Goal: Navigation & Orientation: Understand site structure

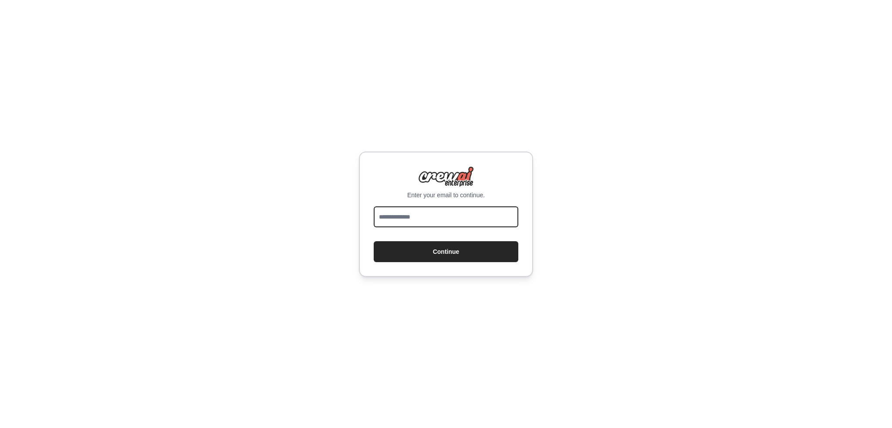
click at [431, 216] on input "email" at bounding box center [446, 216] width 145 height 21
type input "**********"
click at [446, 250] on button "Continue" at bounding box center [446, 251] width 145 height 21
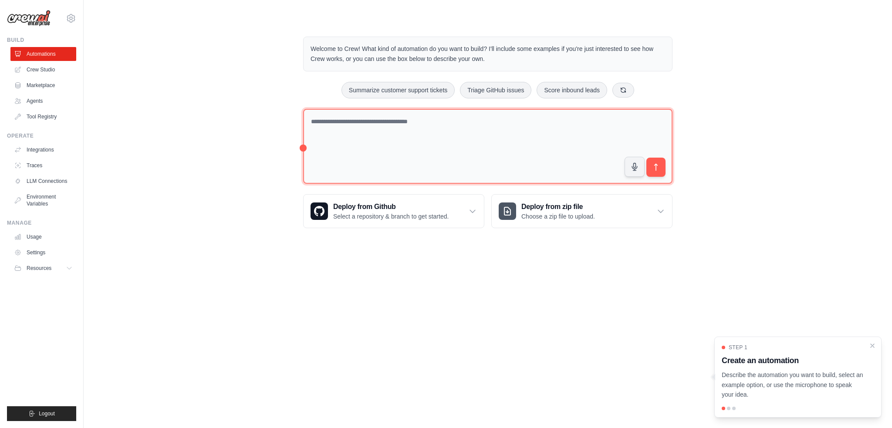
click at [447, 120] on textarea at bounding box center [487, 146] width 369 height 75
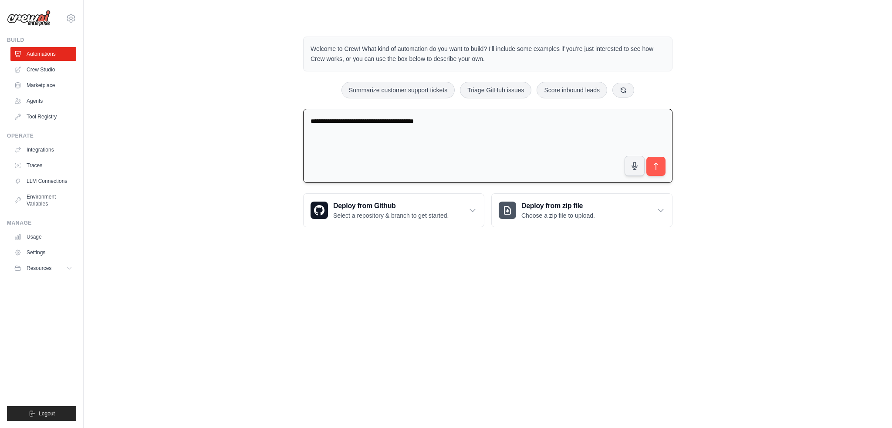
click at [358, 120] on textarea "**********" at bounding box center [487, 146] width 369 height 74
type textarea "**********"
click at [658, 166] on icon "submit" at bounding box center [655, 166] width 9 height 9
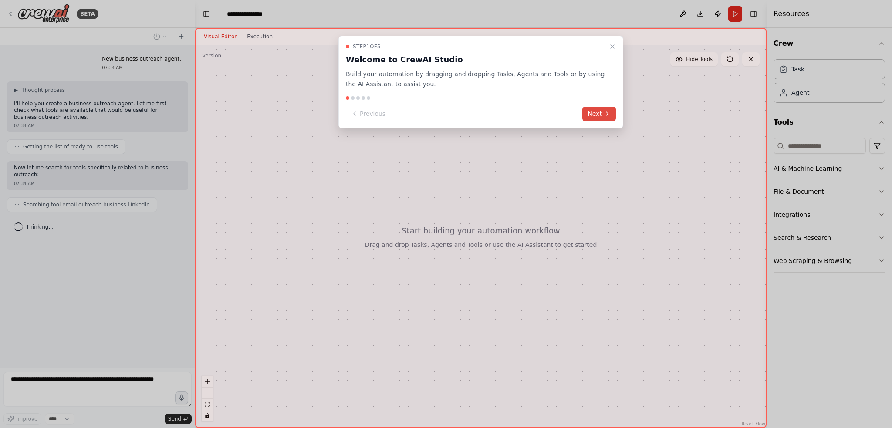
click at [594, 111] on button "Next" at bounding box center [599, 114] width 34 height 14
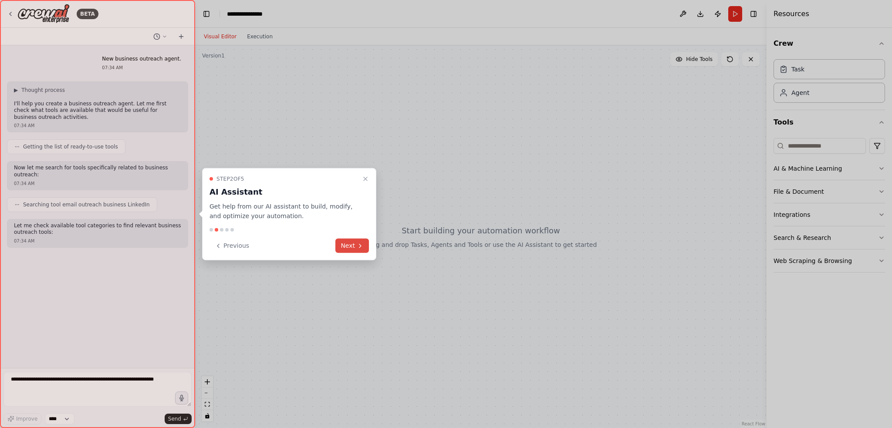
click at [350, 243] on button "Next" at bounding box center [352, 246] width 34 height 14
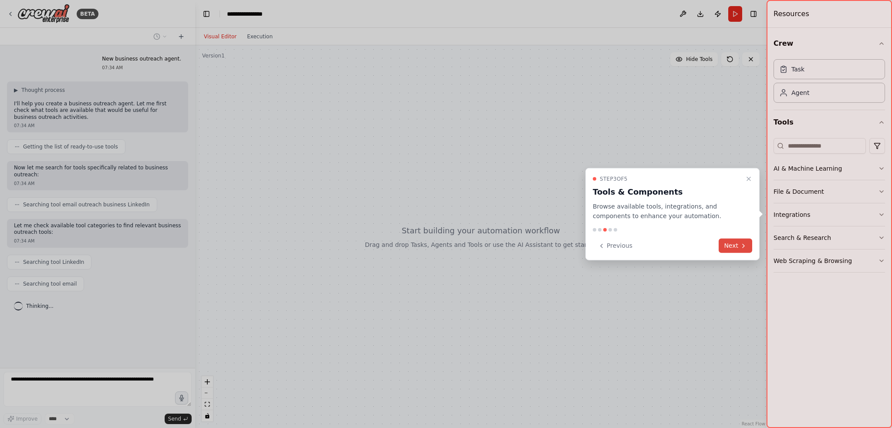
click at [733, 245] on button "Next" at bounding box center [735, 246] width 34 height 14
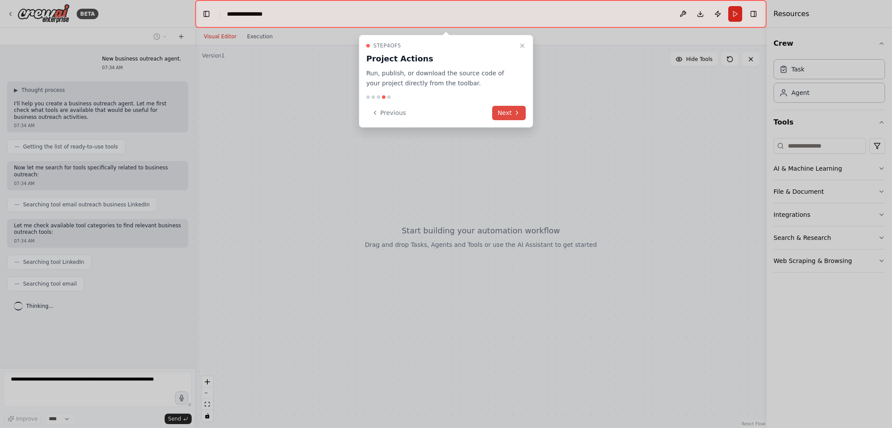
click at [508, 112] on button "Next" at bounding box center [509, 113] width 34 height 14
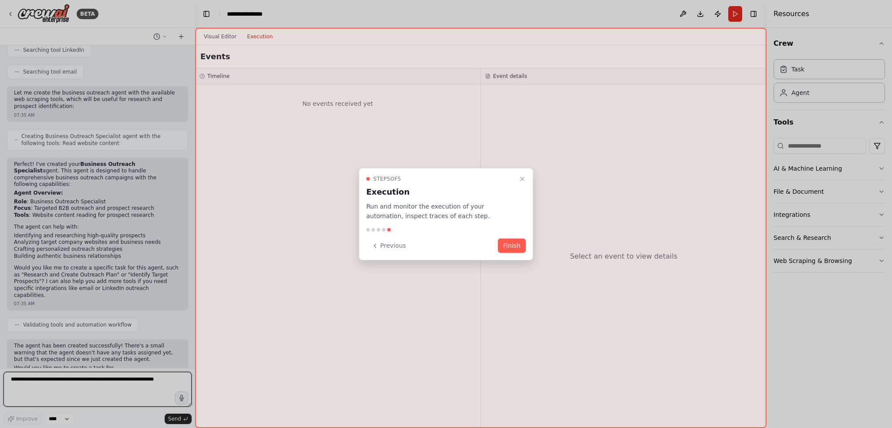
scroll to position [219, 0]
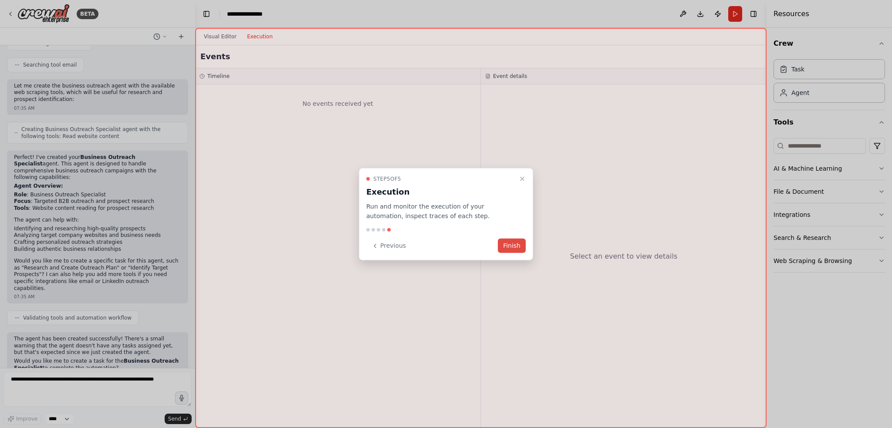
click at [512, 244] on button "Finish" at bounding box center [512, 246] width 28 height 14
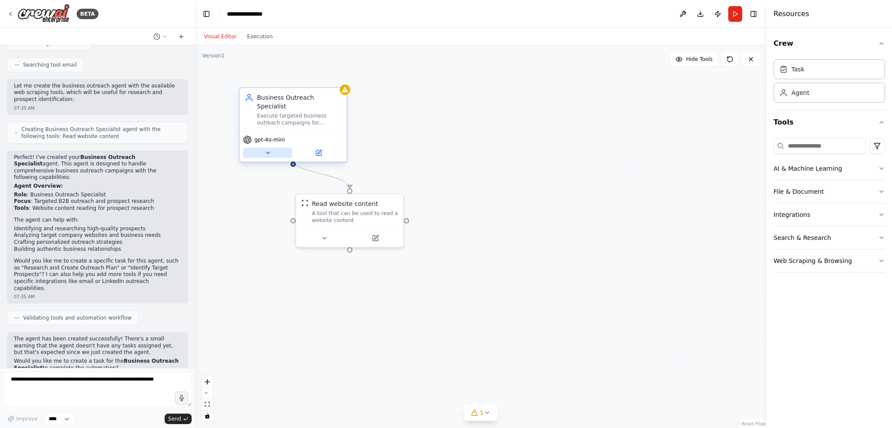
click at [267, 152] on icon at bounding box center [267, 153] width 3 height 2
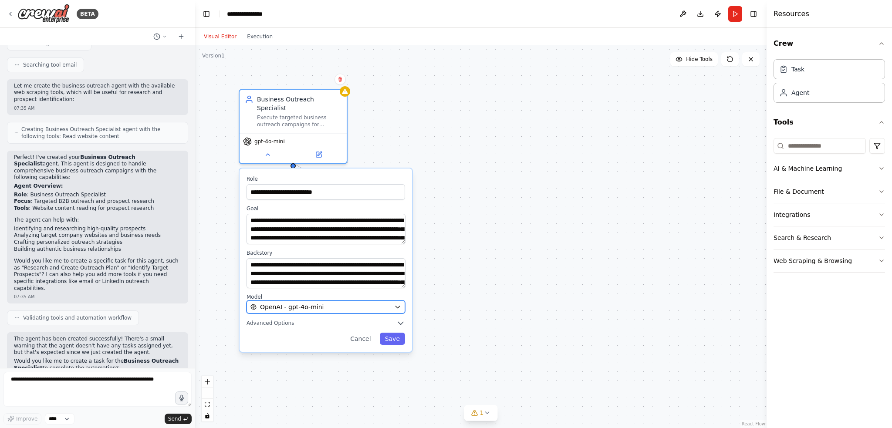
click at [401, 303] on icon "button" at bounding box center [397, 306] width 7 height 7
click at [399, 303] on icon "button" at bounding box center [397, 306] width 7 height 7
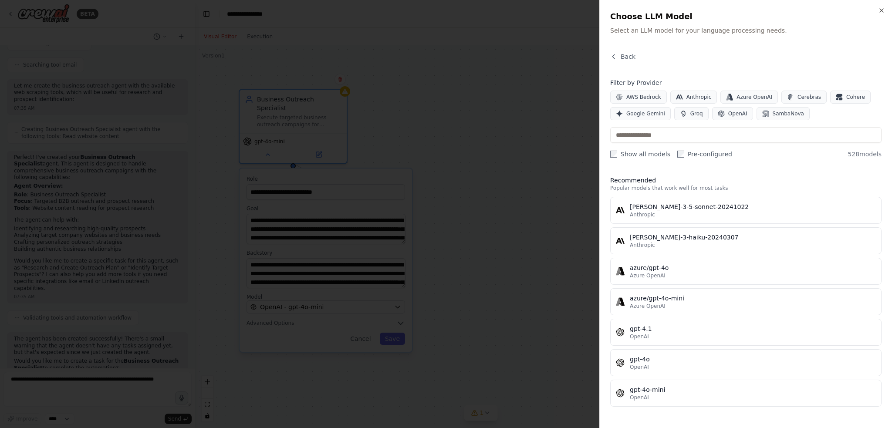
click at [504, 276] on div at bounding box center [446, 214] width 892 height 428
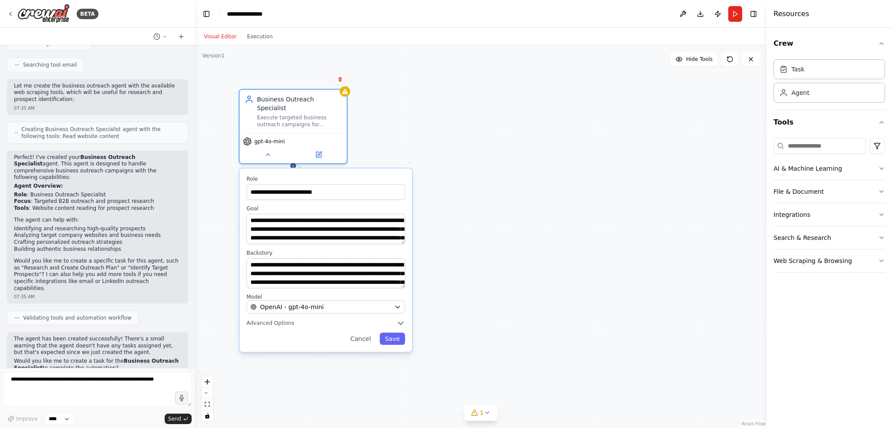
click at [465, 252] on div ".deletable-edge-delete-btn { width: 20px; height: 20px; border: 0px solid #ffff…" at bounding box center [480, 236] width 571 height 383
click at [10, 12] on icon at bounding box center [11, 13] width 2 height 3
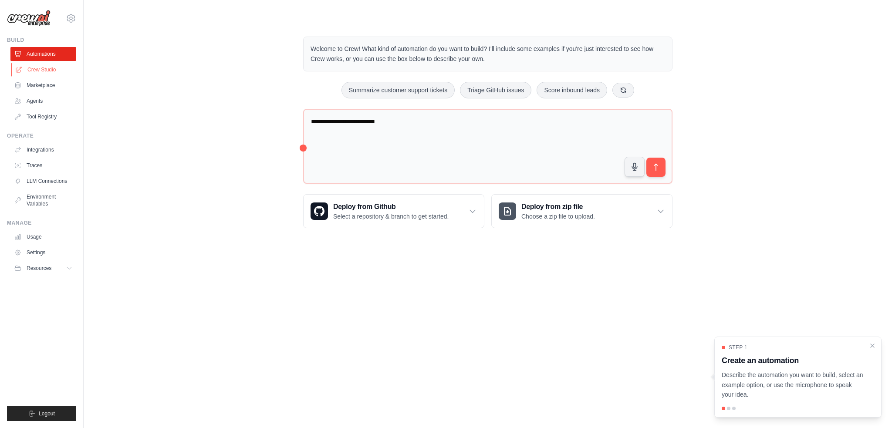
click at [40, 67] on link "Crew Studio" at bounding box center [44, 70] width 66 height 14
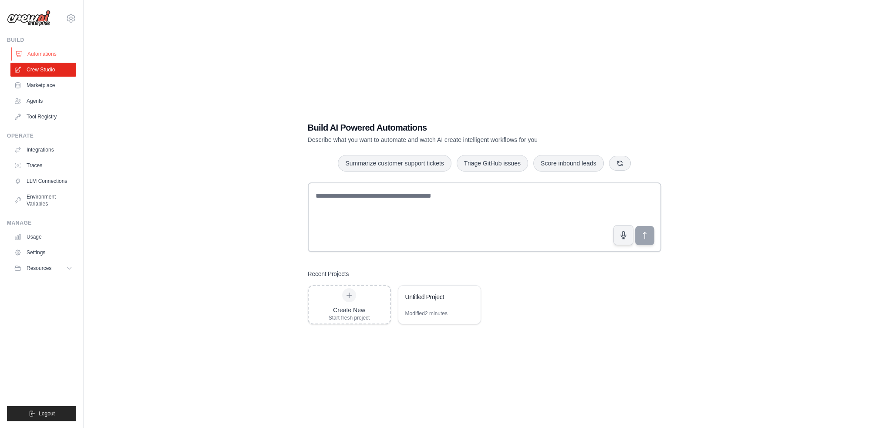
click at [40, 53] on link "Automations" at bounding box center [44, 54] width 66 height 14
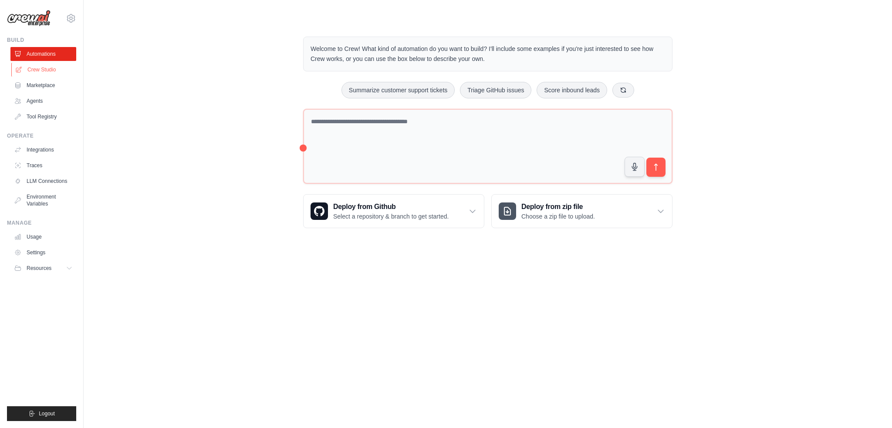
click at [40, 66] on link "Crew Studio" at bounding box center [44, 70] width 66 height 14
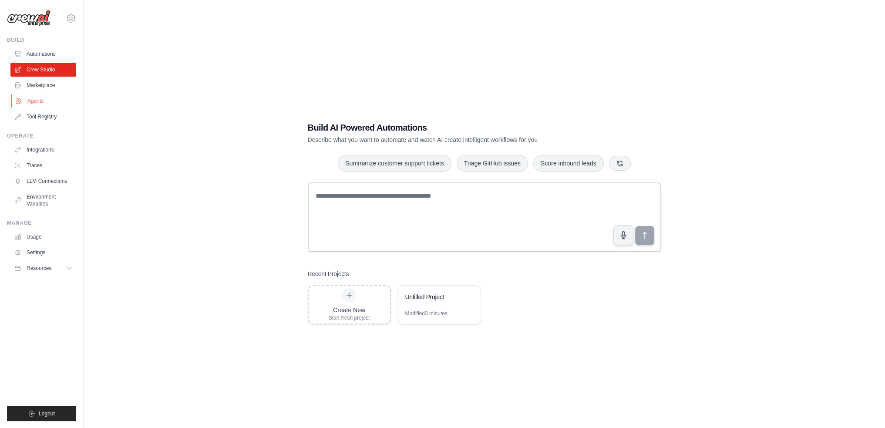
click at [35, 99] on link "Agents" at bounding box center [44, 101] width 66 height 14
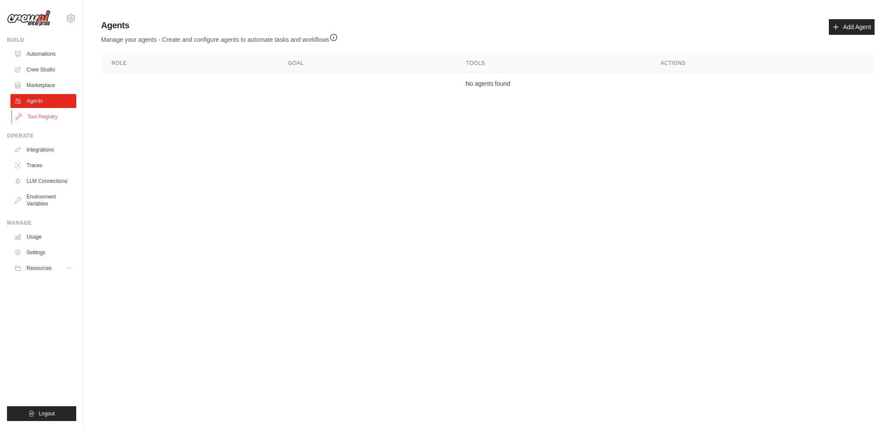
click at [38, 115] on link "Tool Registry" at bounding box center [44, 117] width 66 height 14
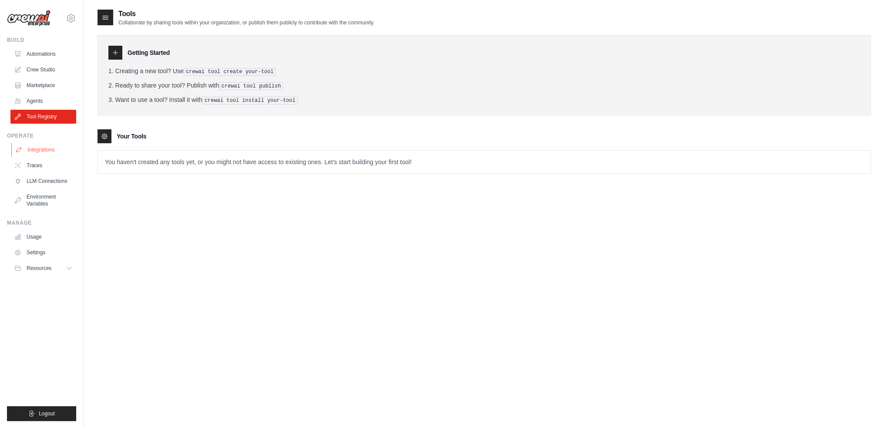
click at [42, 148] on link "Integrations" at bounding box center [44, 150] width 66 height 14
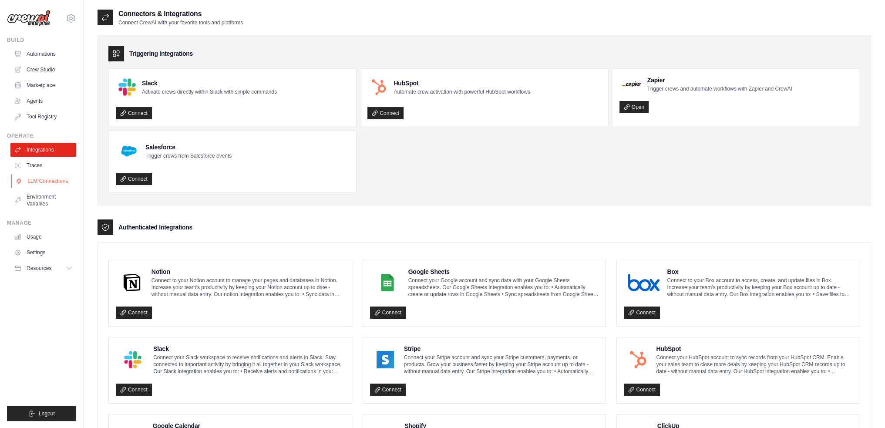
click at [38, 178] on link "LLM Connections" at bounding box center [44, 181] width 66 height 14
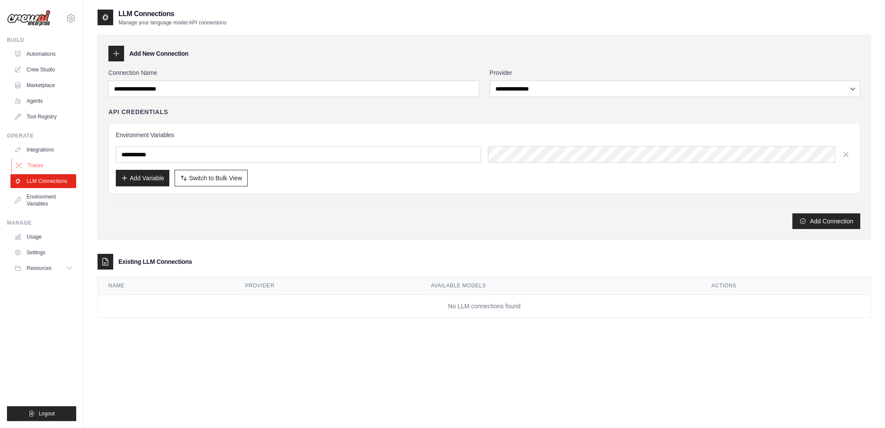
click at [35, 166] on link "Traces" at bounding box center [44, 165] width 66 height 14
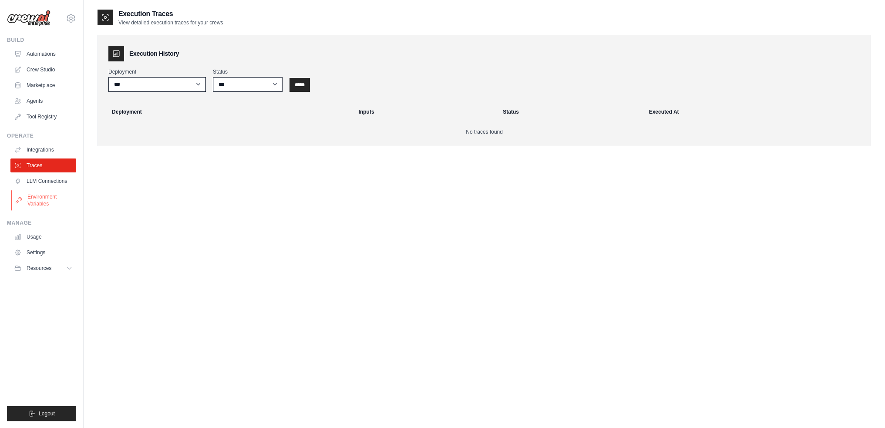
click at [36, 196] on link "Environment Variables" at bounding box center [44, 200] width 66 height 21
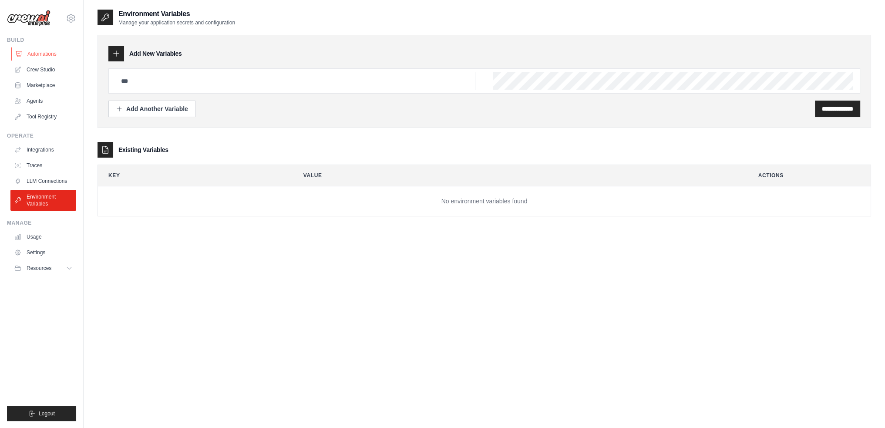
click at [25, 54] on link "Automations" at bounding box center [44, 54] width 66 height 14
